Goal: Task Accomplishment & Management: Manage account settings

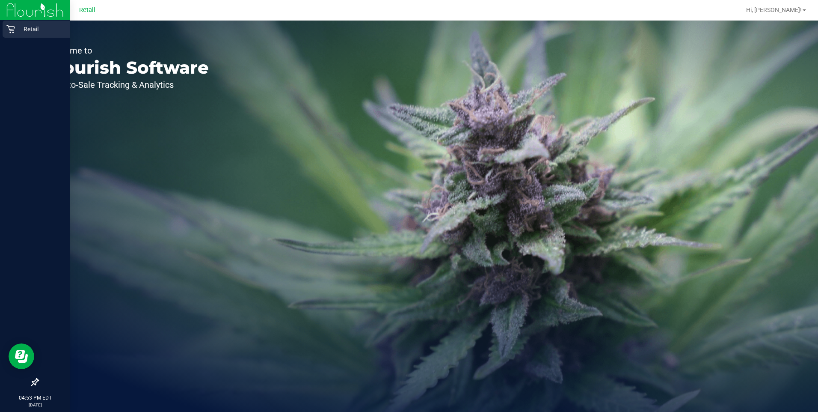
click at [21, 27] on p "Retail" at bounding box center [40, 29] width 51 height 10
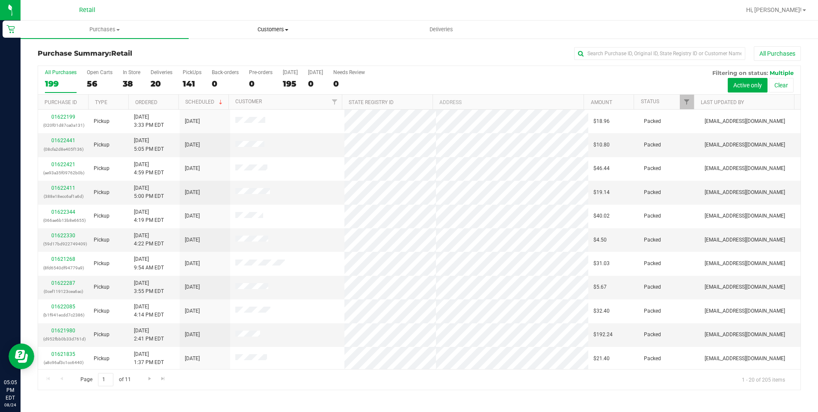
click at [270, 30] on span "Customers" at bounding box center [272, 30] width 167 height 8
click at [104, 26] on span "Purchases" at bounding box center [104, 30] width 167 height 8
click at [40, 50] on span "Summary of purchases" at bounding box center [65, 51] width 88 height 7
click at [609, 101] on link "Amount" at bounding box center [601, 102] width 21 height 6
click at [62, 145] on link "01622448" at bounding box center [63, 145] width 24 height 6
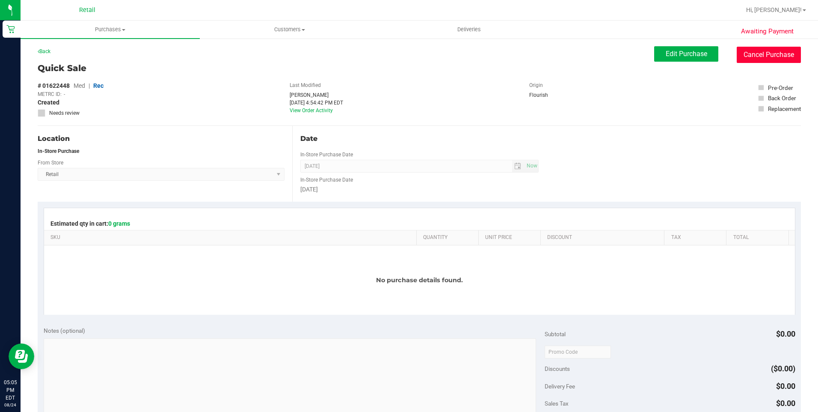
click at [741, 53] on button "Cancel Purchase" at bounding box center [769, 55] width 64 height 16
